Goal: Find specific page/section: Find specific page/section

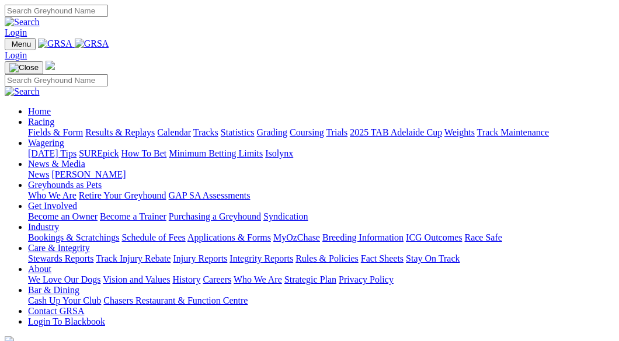
click at [50, 127] on link "Fields & Form" at bounding box center [55, 132] width 55 height 10
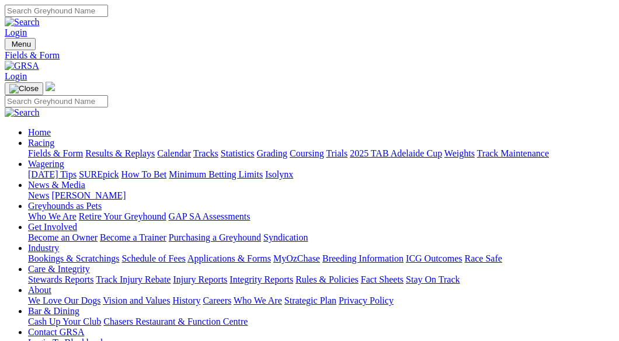
scroll to position [292, 0]
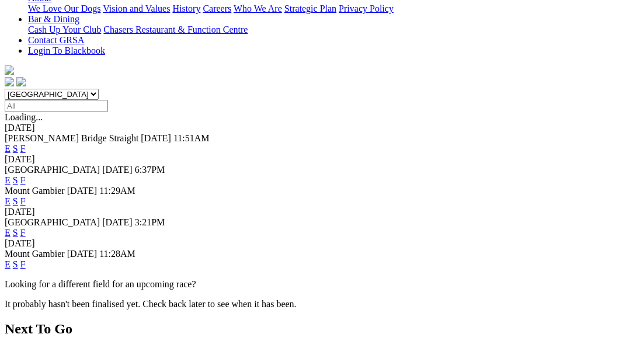
click at [26, 259] on link "F" at bounding box center [22, 264] width 5 height 10
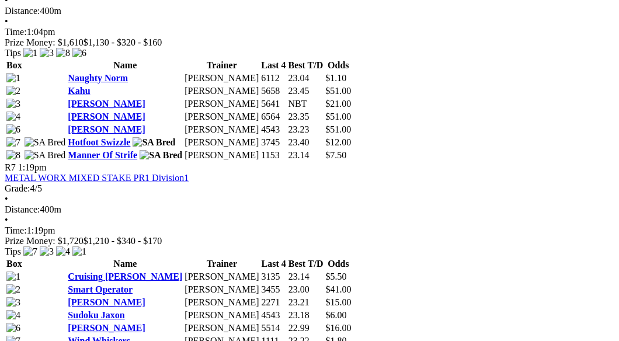
scroll to position [1634, 0]
